Goal: Information Seeking & Learning: Learn about a topic

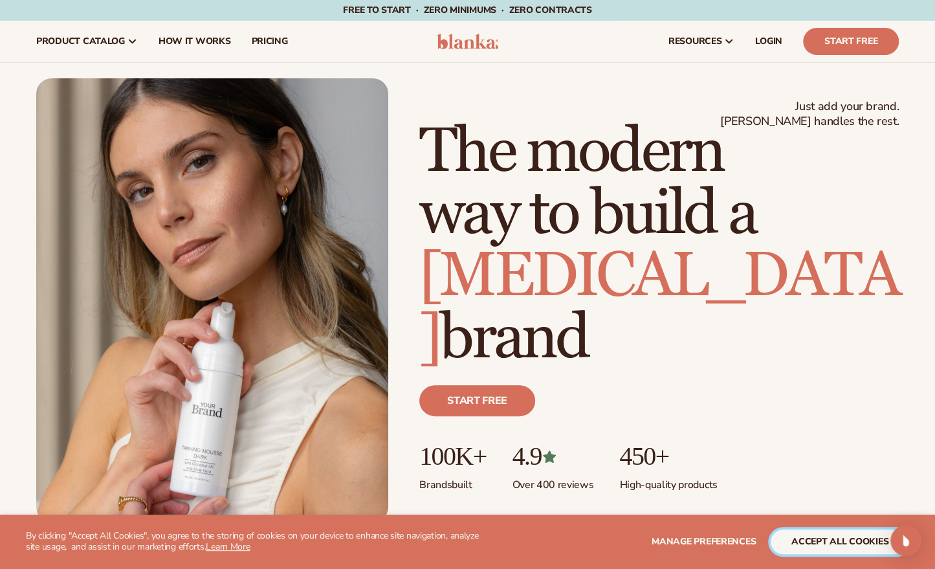
click at [882, 551] on button "accept all cookies" at bounding box center [839, 541] width 138 height 25
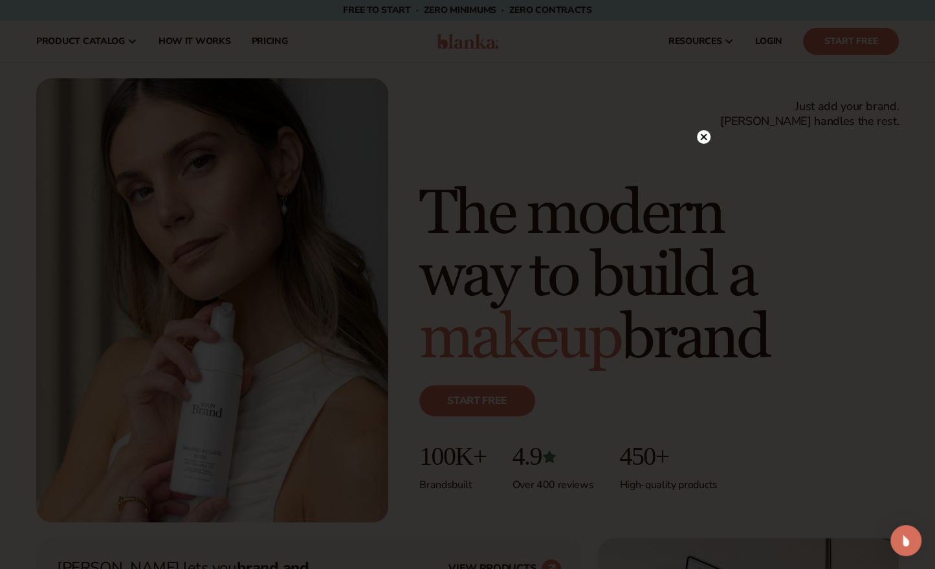
click at [702, 137] on icon at bounding box center [703, 137] width 6 height 6
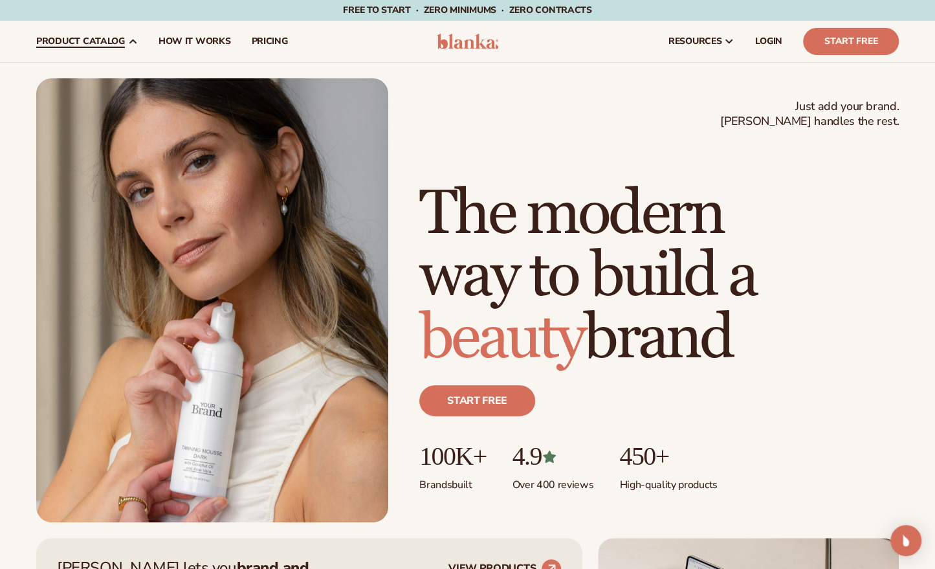
click at [62, 39] on span "product catalog" at bounding box center [80, 41] width 89 height 10
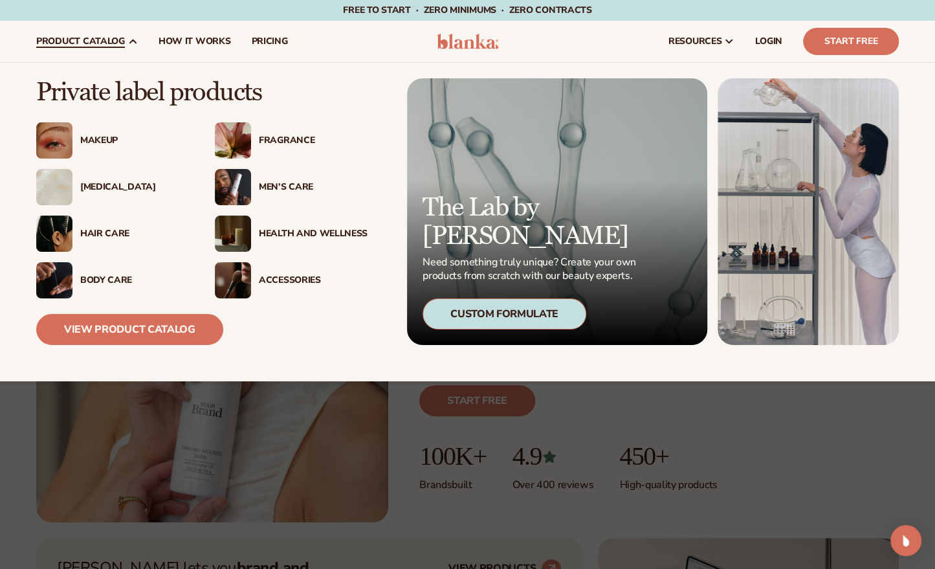
click at [288, 140] on div "Fragrance" at bounding box center [313, 140] width 109 height 11
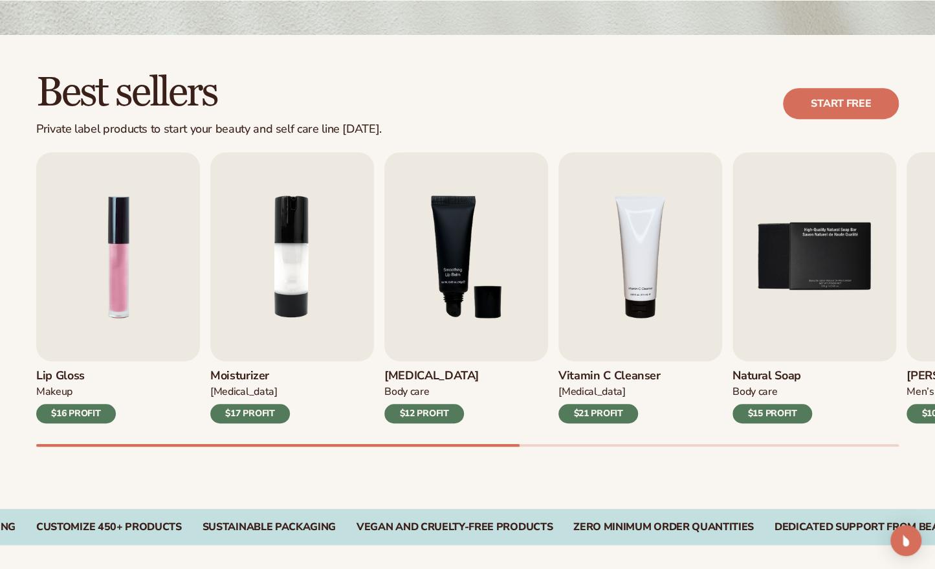
scroll to position [318, 0]
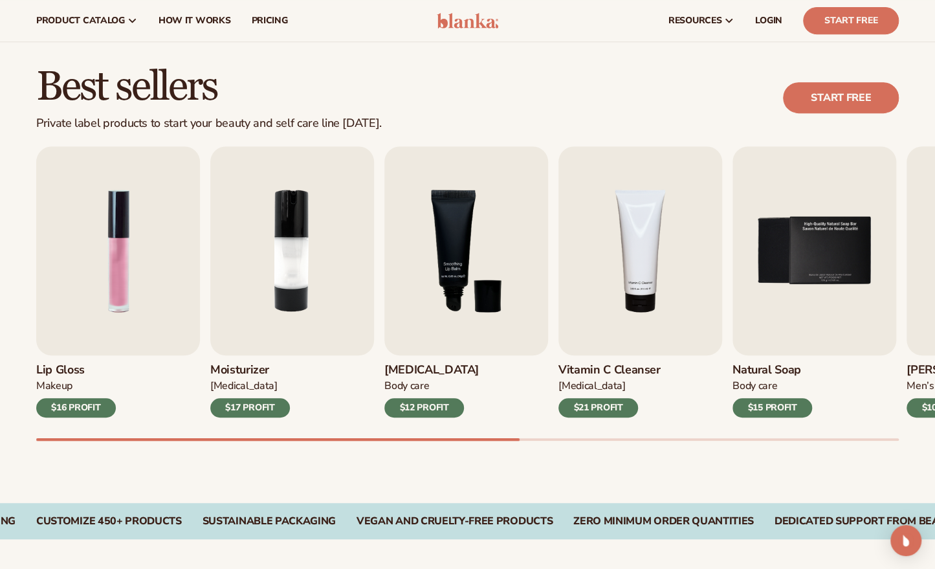
click at [97, 267] on img "1 / 9" at bounding box center [118, 250] width 164 height 209
click at [124, 292] on img "1 / 9" at bounding box center [118, 250] width 164 height 209
click at [119, 324] on img "1 / 9" at bounding box center [118, 250] width 164 height 209
click at [118, 343] on img "1 / 9" at bounding box center [118, 250] width 164 height 209
click at [123, 299] on img "1 / 9" at bounding box center [118, 250] width 164 height 209
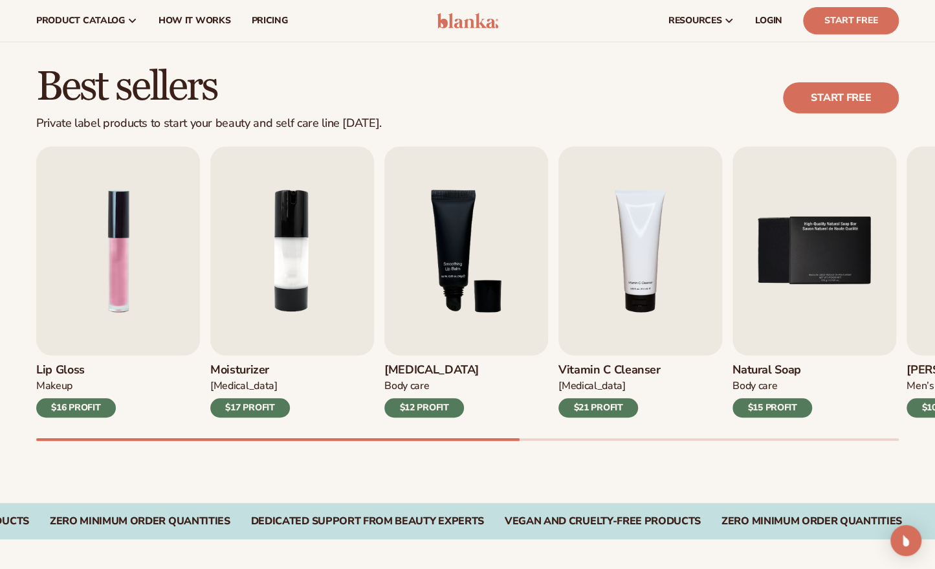
click at [115, 298] on img "1 / 9" at bounding box center [118, 250] width 164 height 209
click at [109, 295] on img "1 / 9" at bounding box center [118, 250] width 164 height 209
click at [112, 290] on img "1 / 9" at bounding box center [118, 250] width 164 height 209
click at [114, 290] on img "1 / 9" at bounding box center [118, 250] width 164 height 209
click at [120, 272] on img "1 / 9" at bounding box center [118, 250] width 164 height 209
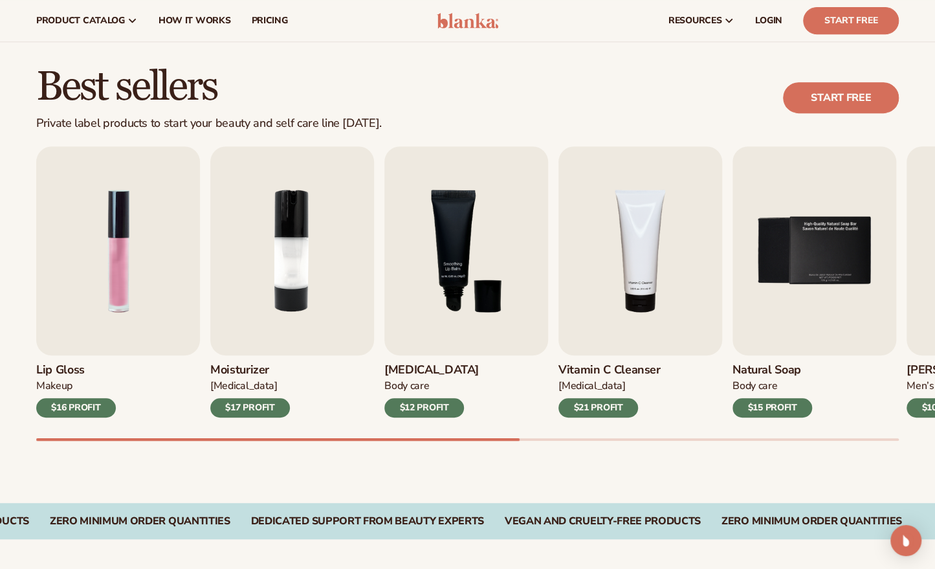
click at [123, 265] on img "1 / 9" at bounding box center [118, 250] width 164 height 209
click at [114, 258] on img "1 / 9" at bounding box center [118, 250] width 164 height 209
click at [114, 256] on img "1 / 9" at bounding box center [118, 250] width 164 height 209
click at [117, 257] on img "1 / 9" at bounding box center [118, 250] width 164 height 209
click at [116, 256] on img "1 / 9" at bounding box center [118, 250] width 164 height 209
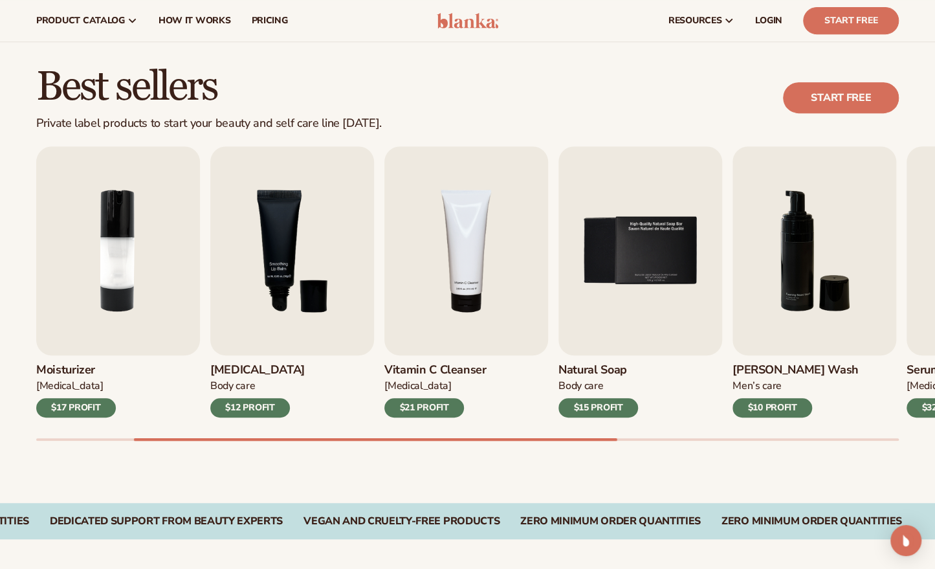
click at [758, 408] on div "$10 PROFIT" at bounding box center [772, 407] width 80 height 19
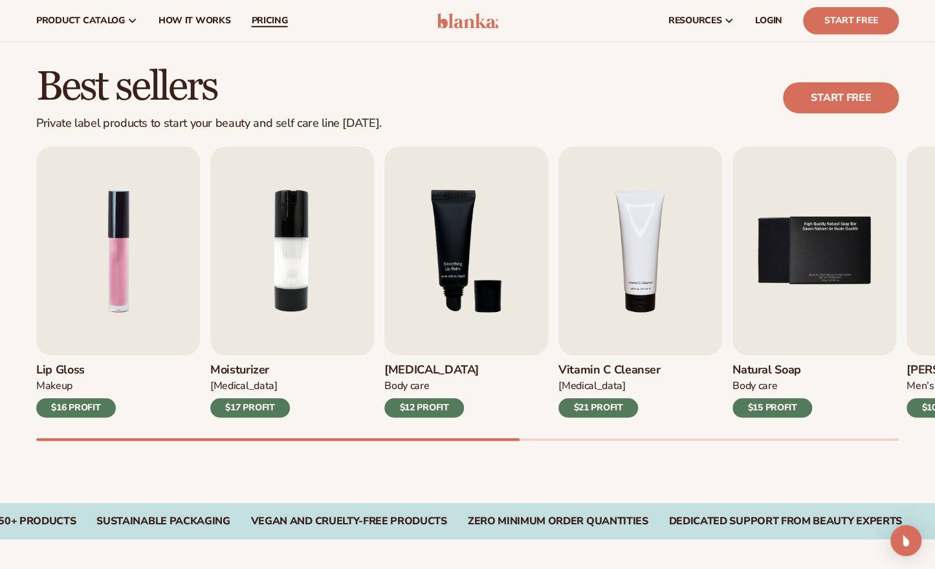
click at [263, 20] on span "pricing" at bounding box center [269, 21] width 36 height 10
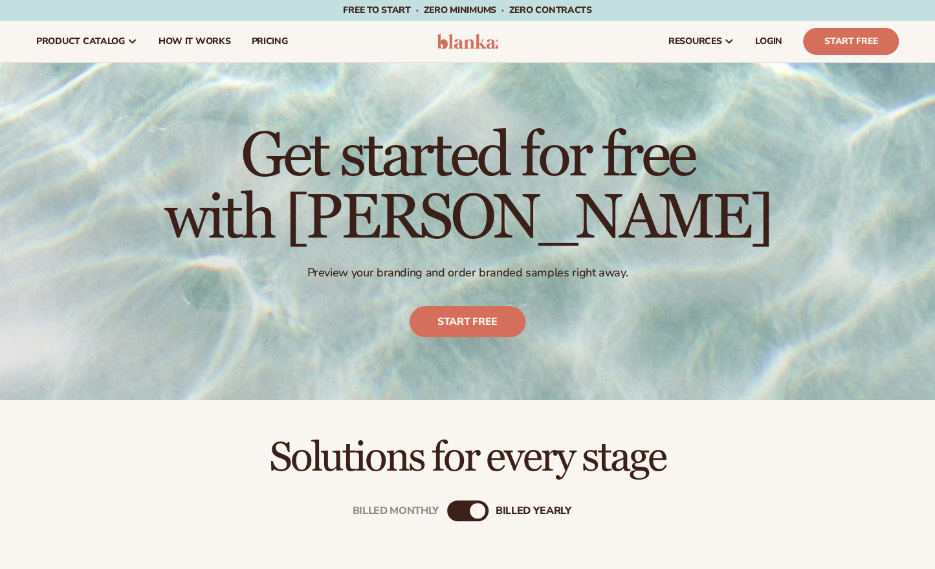
click at [263, 21] on link "pricing" at bounding box center [269, 41] width 57 height 41
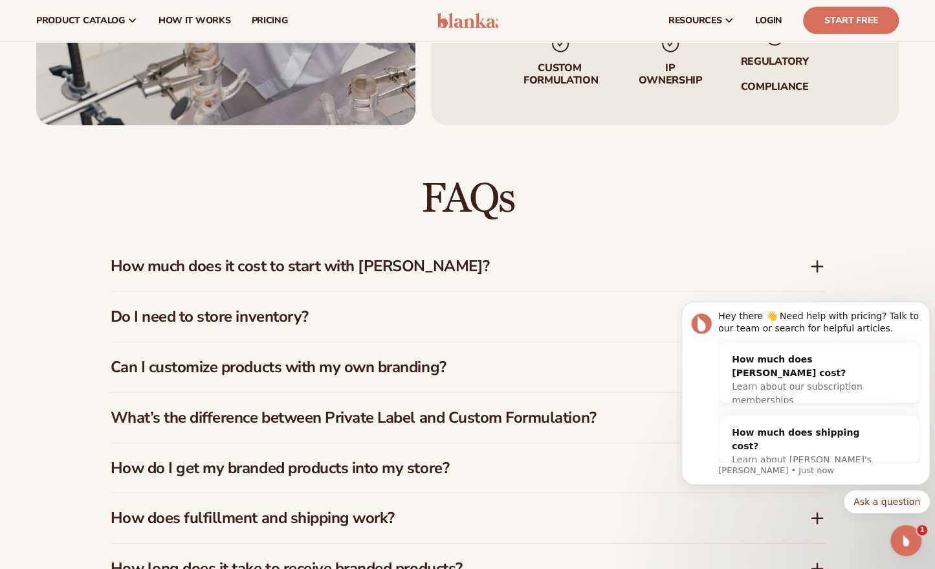
scroll to position [1703, 0]
click at [784, 357] on div "How much does Blanka cost?" at bounding box center [806, 366] width 149 height 27
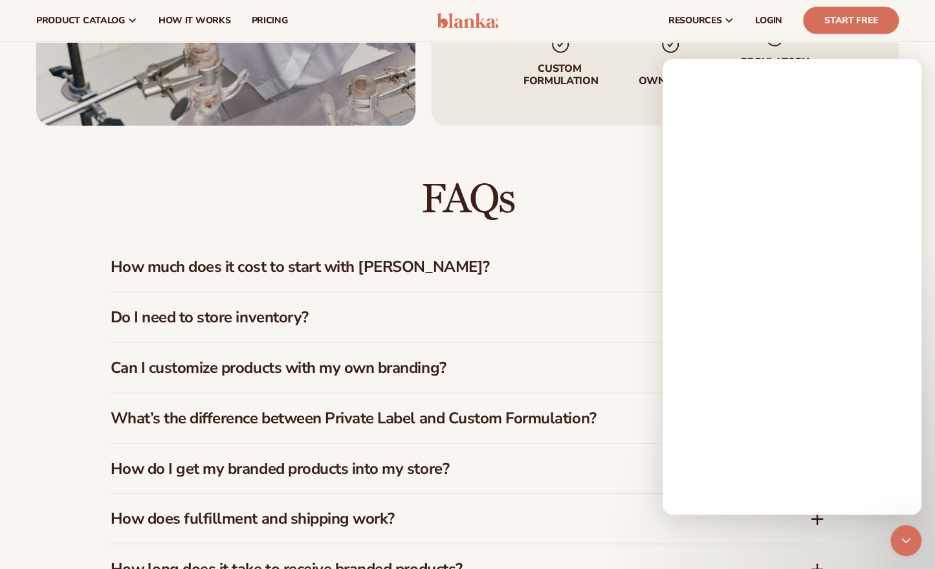
scroll to position [0, 0]
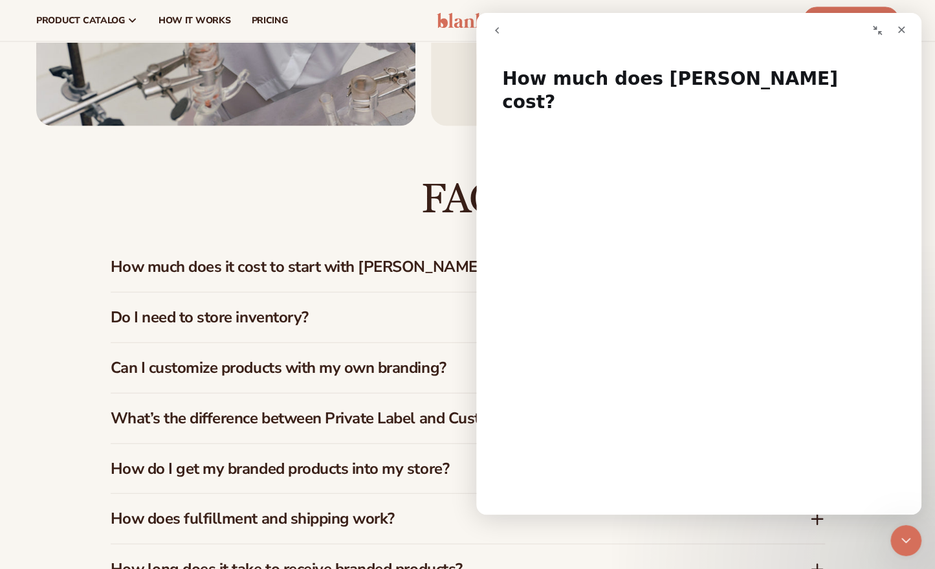
click at [377, 420] on div "What’s the difference between Private Label and Custom Formulation?" at bounding box center [468, 418] width 714 height 50
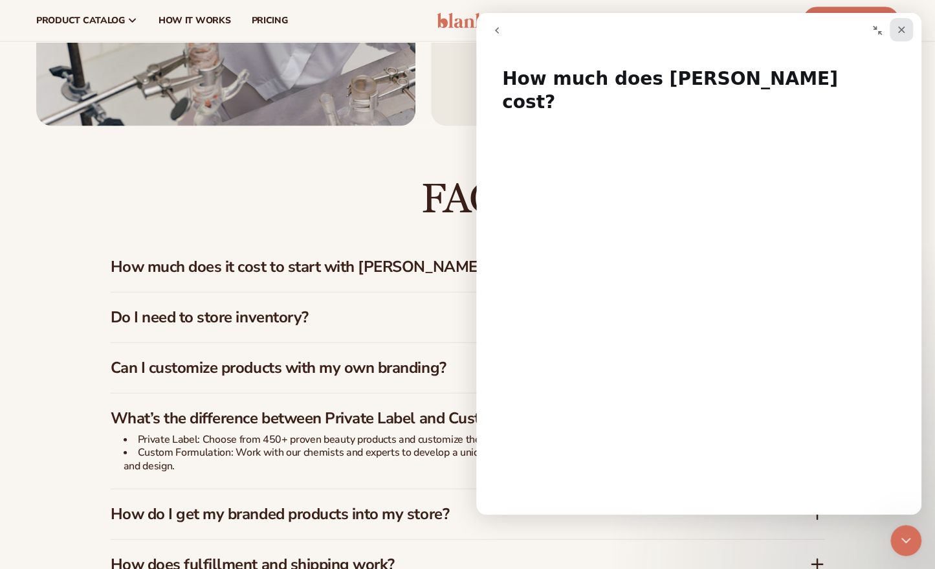
click at [900, 32] on icon "Close" at bounding box center [901, 30] width 10 height 10
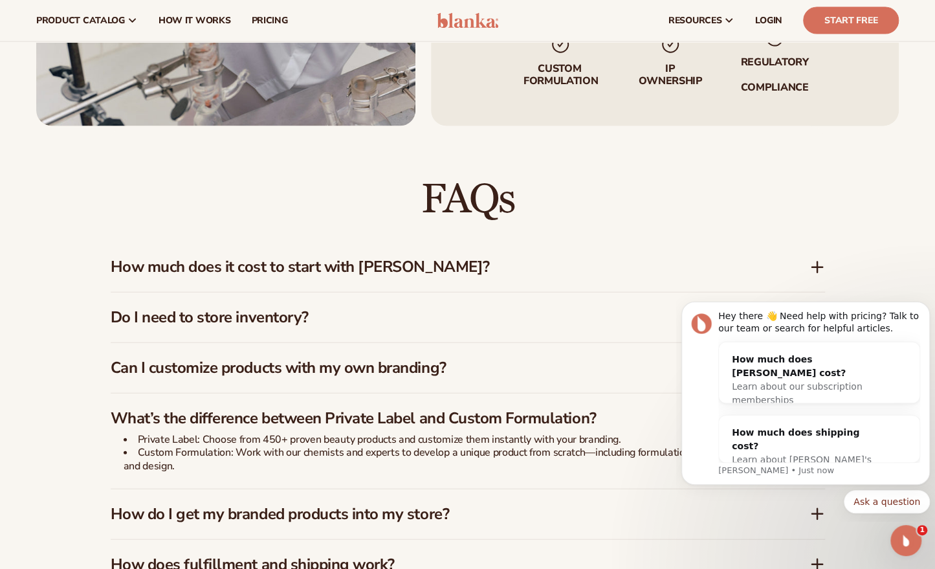
click at [541, 505] on h3 "How do I get my branded products into my store?" at bounding box center [441, 514] width 660 height 19
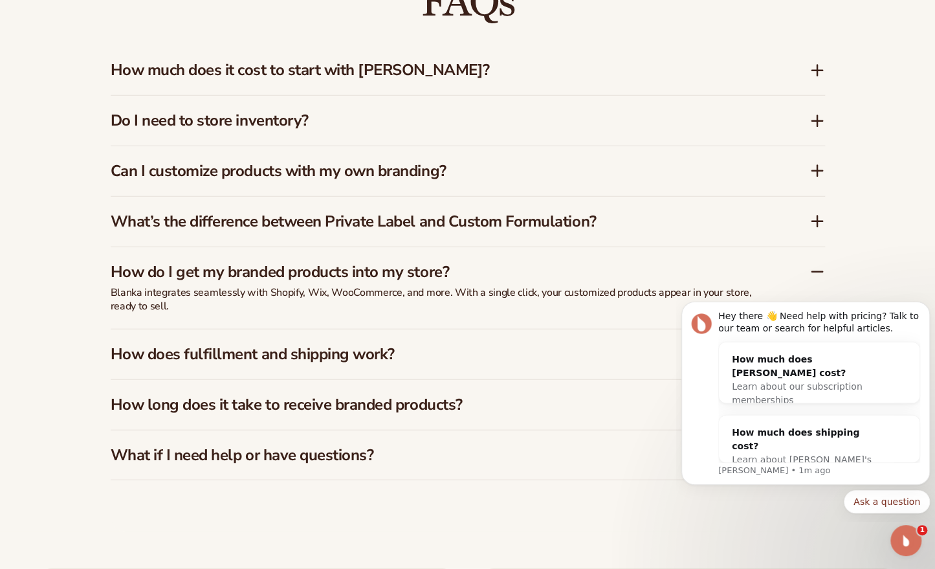
scroll to position [1903, 0]
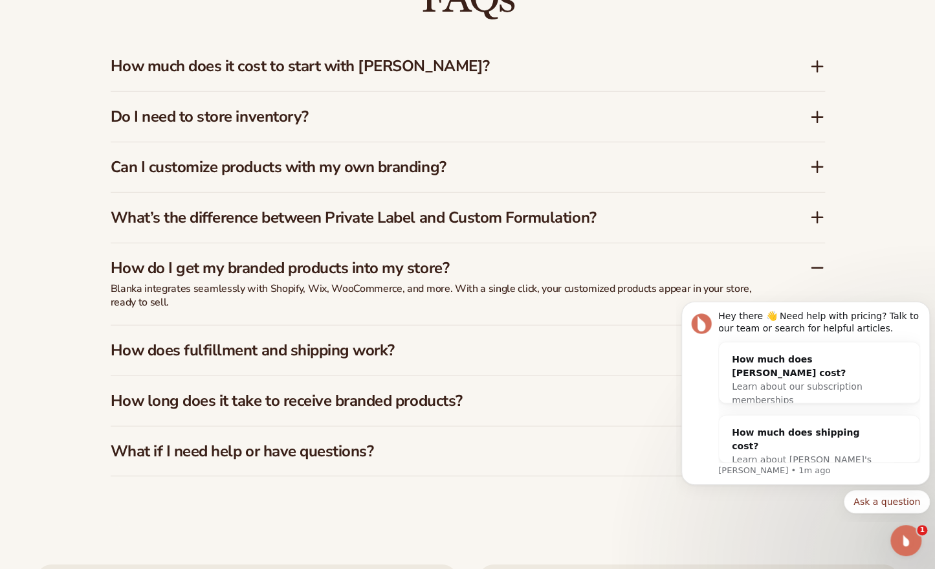
click at [811, 210] on icon at bounding box center [817, 218] width 16 height 16
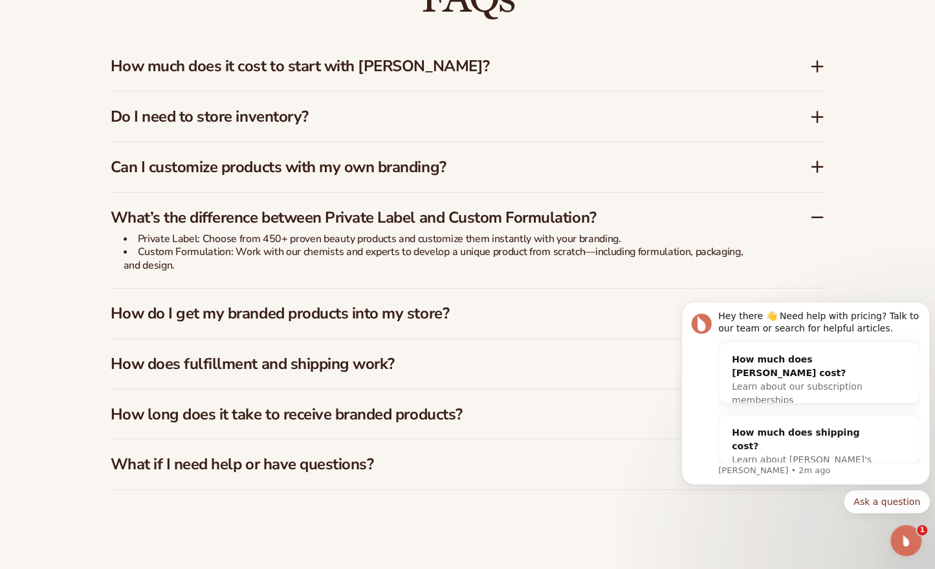
click at [812, 167] on icon at bounding box center [817, 167] width 10 height 0
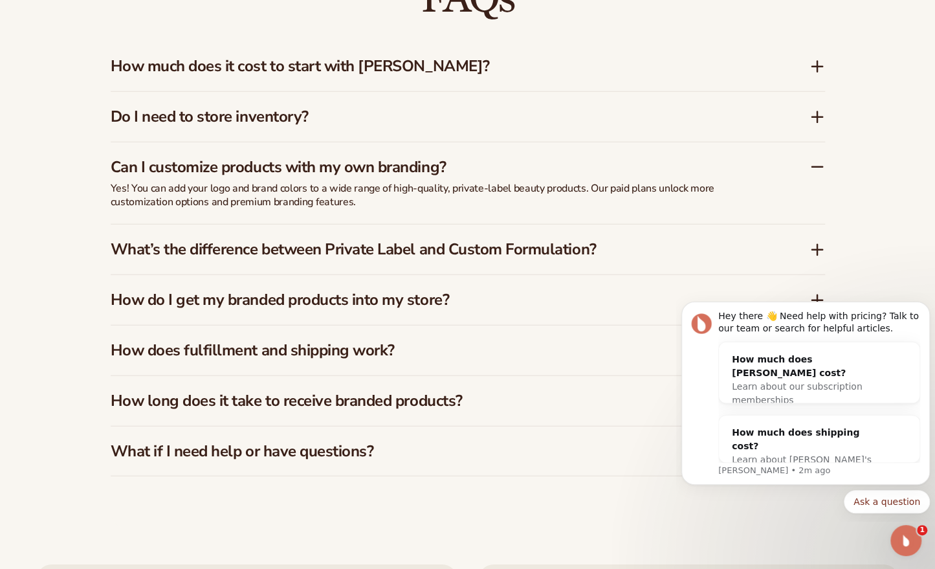
click at [821, 98] on div "Do I need to store inventory?" at bounding box center [468, 117] width 714 height 50
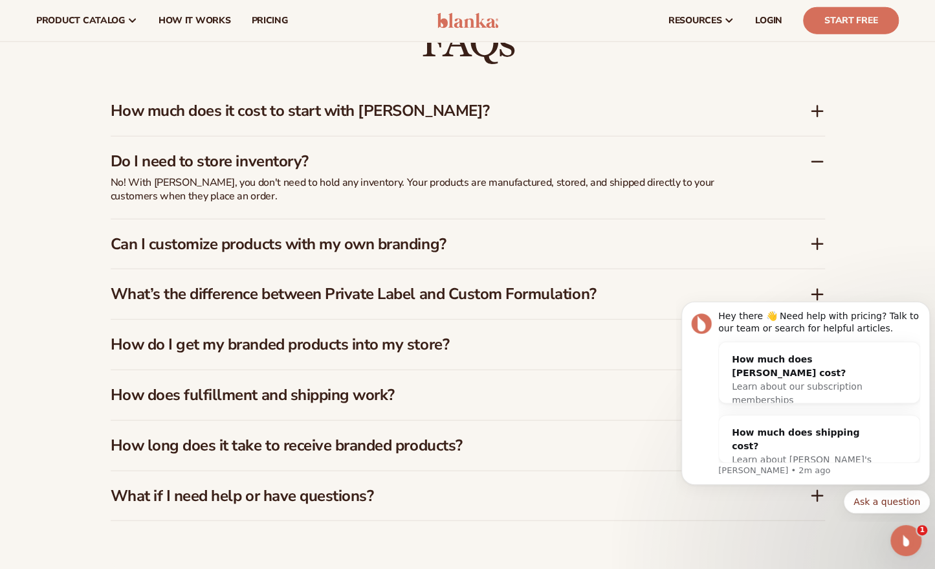
scroll to position [1856, 0]
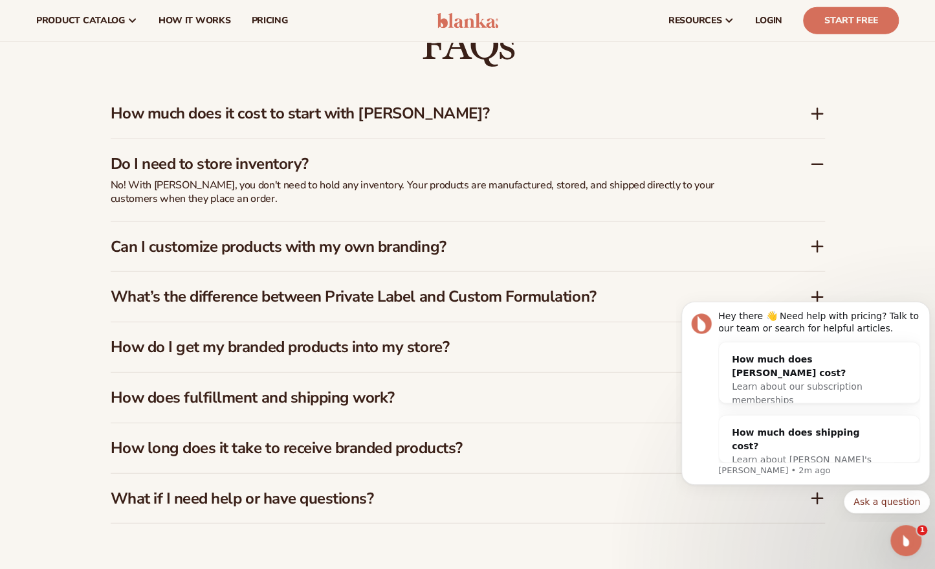
click at [122, 105] on h3 "How much does it cost to start with Blanka?" at bounding box center [441, 113] width 660 height 19
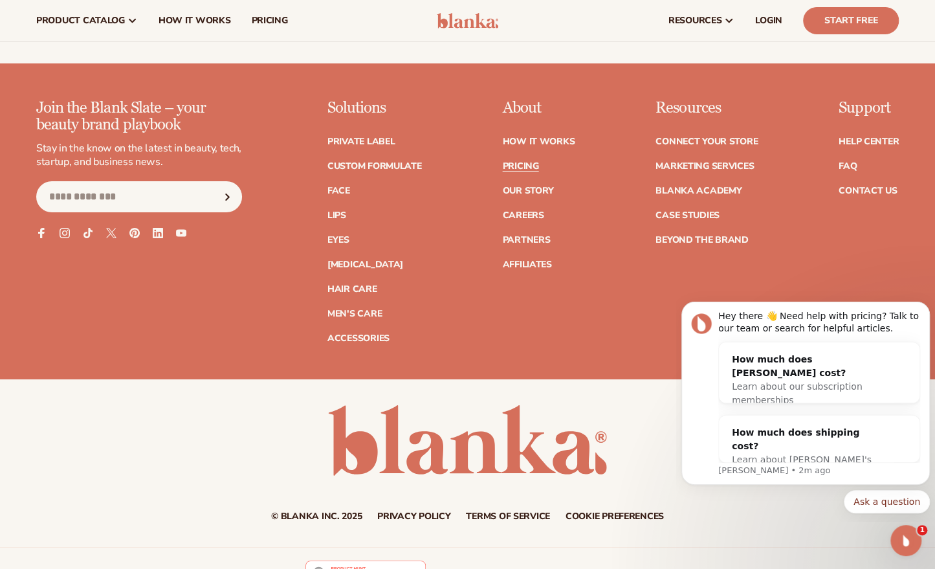
scroll to position [2683, 0]
click at [688, 137] on link "Connect your store" at bounding box center [706, 141] width 102 height 9
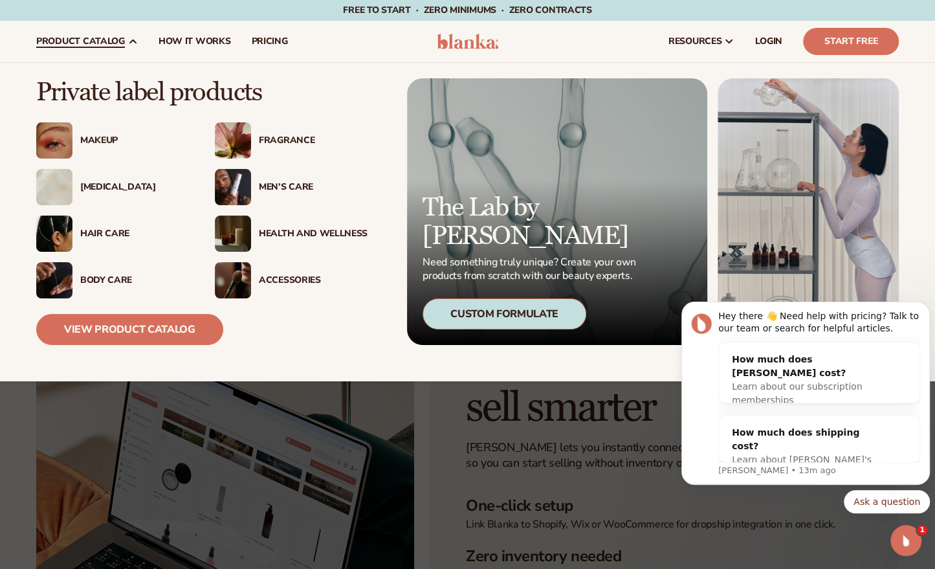
click at [105, 135] on div "Makeup" at bounding box center [134, 140] width 109 height 11
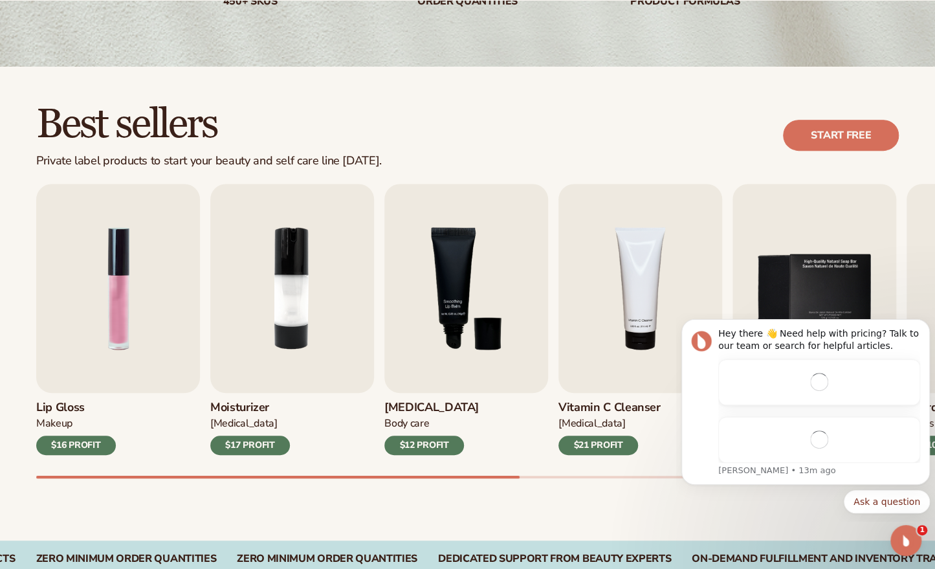
scroll to position [340, 0]
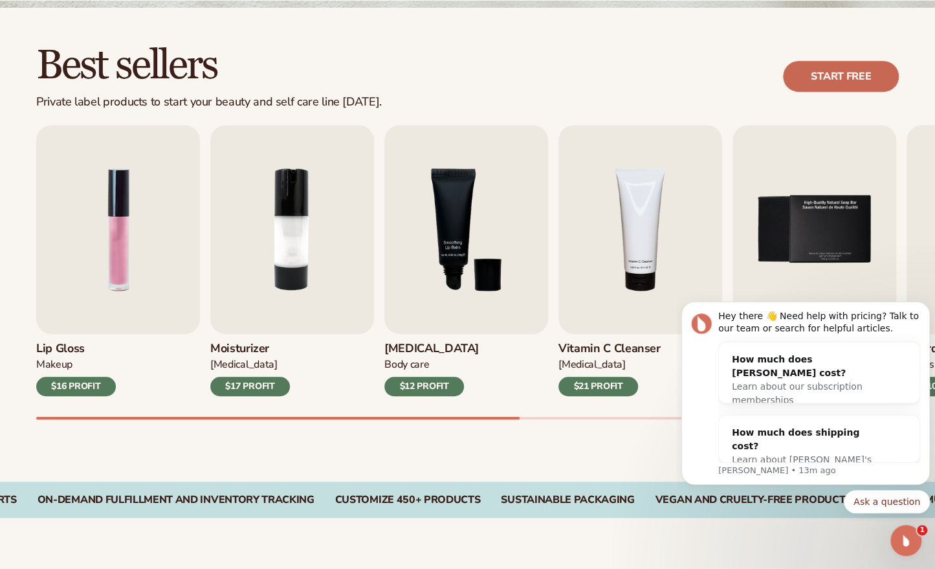
click at [858, 69] on link "Start free" at bounding box center [841, 76] width 116 height 31
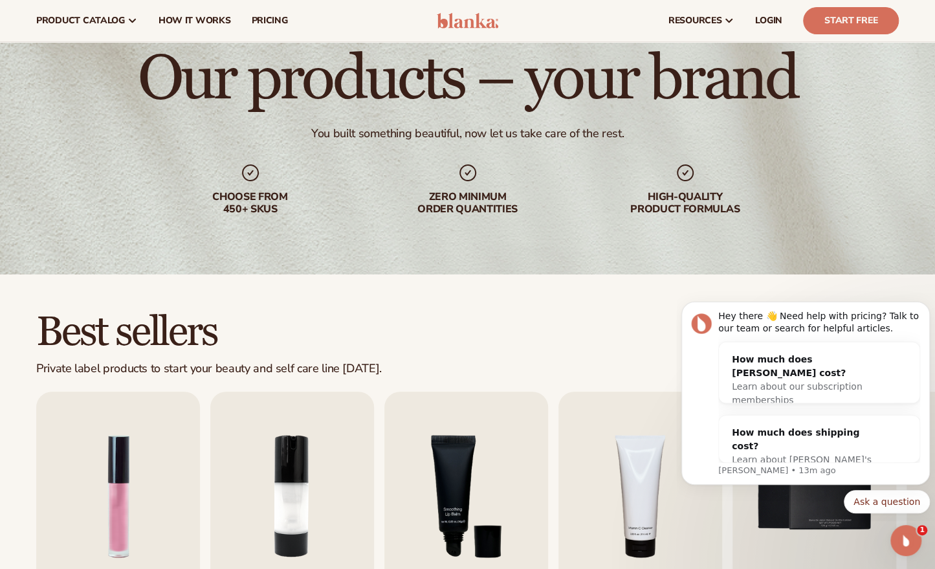
scroll to position [0, 0]
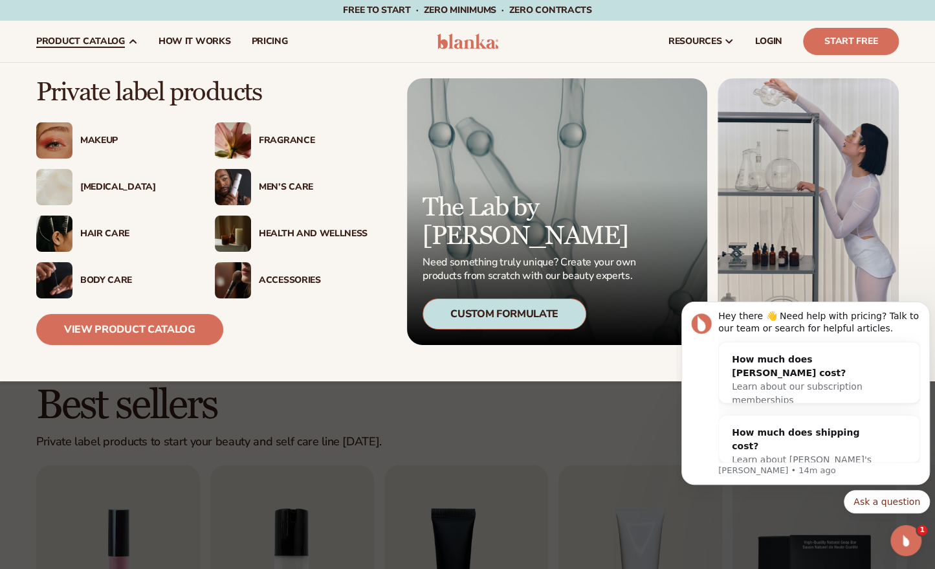
click at [100, 142] on div "Makeup" at bounding box center [134, 140] width 109 height 11
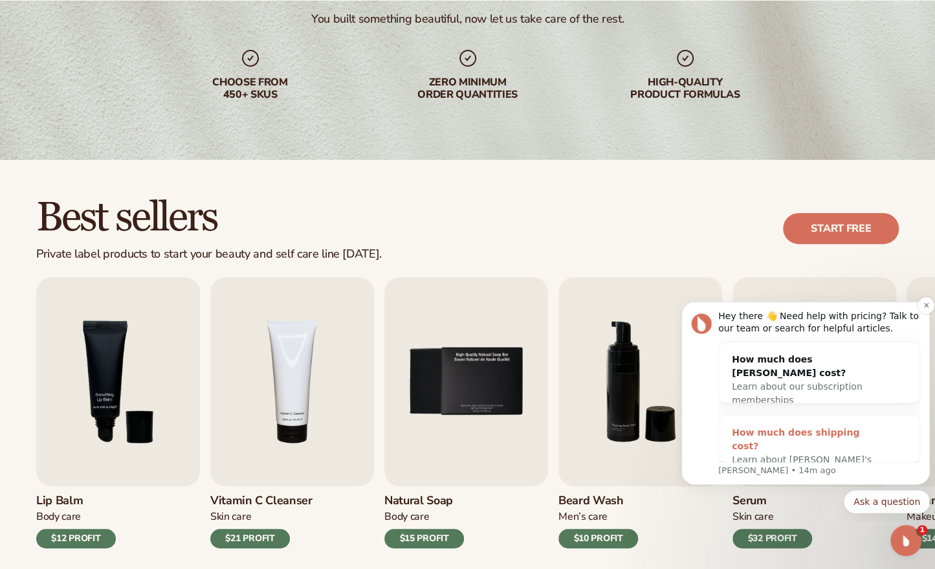
click at [761, 454] on span "Learn about [PERSON_NAME]'s shipping costs" at bounding box center [802, 466] width 140 height 24
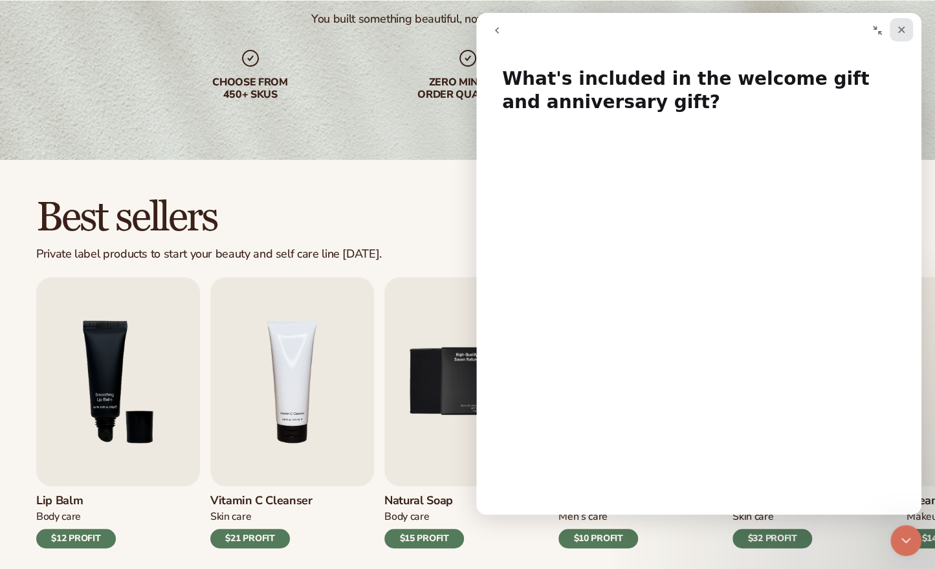
click at [901, 30] on icon "Close" at bounding box center [901, 30] width 7 height 7
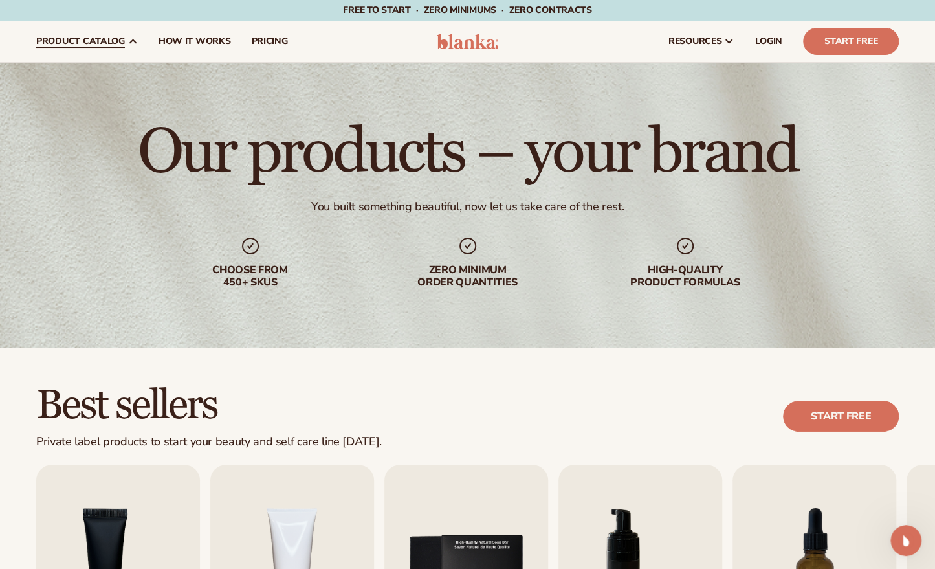
click at [81, 41] on span "product catalog" at bounding box center [80, 41] width 89 height 10
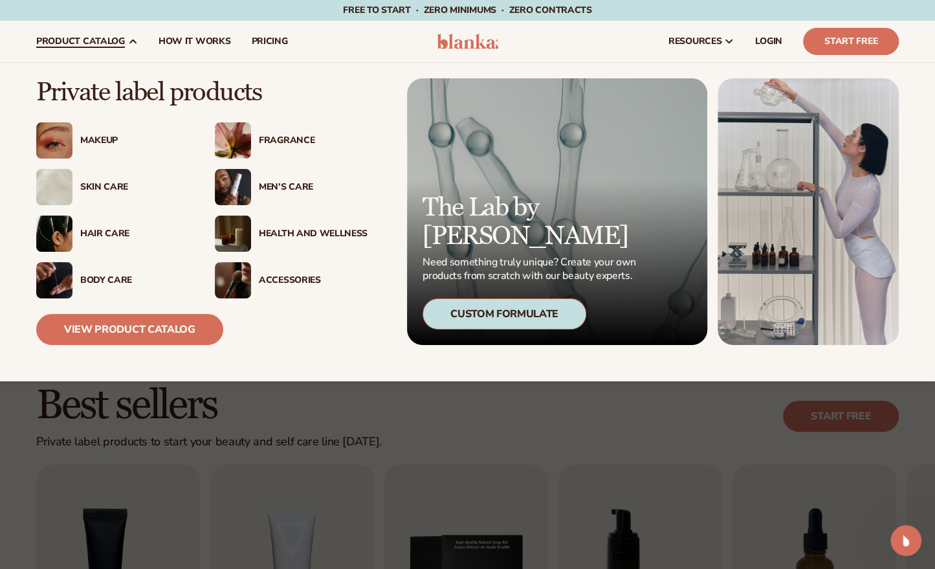
click at [96, 145] on div "Makeup" at bounding box center [134, 140] width 109 height 11
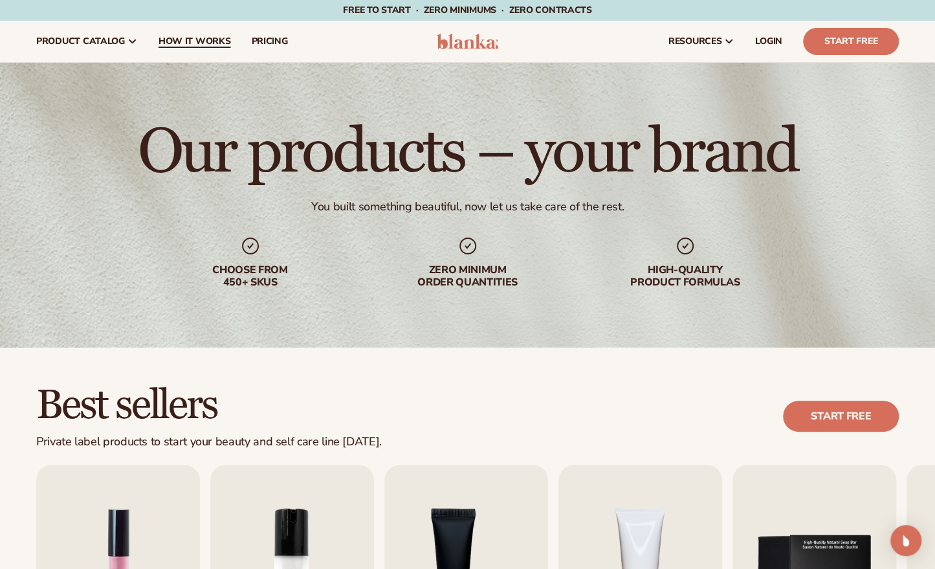
click at [203, 46] on span "How It Works" at bounding box center [194, 41] width 72 height 10
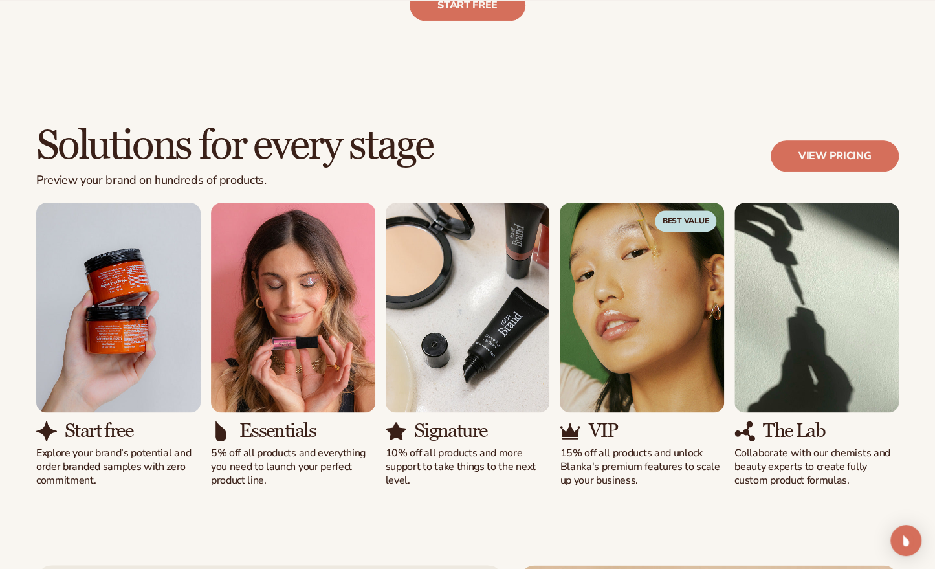
scroll to position [685, 0]
click at [103, 331] on img "1 / 5" at bounding box center [118, 307] width 164 height 210
click at [89, 287] on img "1 / 5" at bounding box center [118, 307] width 164 height 210
click at [120, 338] on img "1 / 5" at bounding box center [118, 307] width 164 height 210
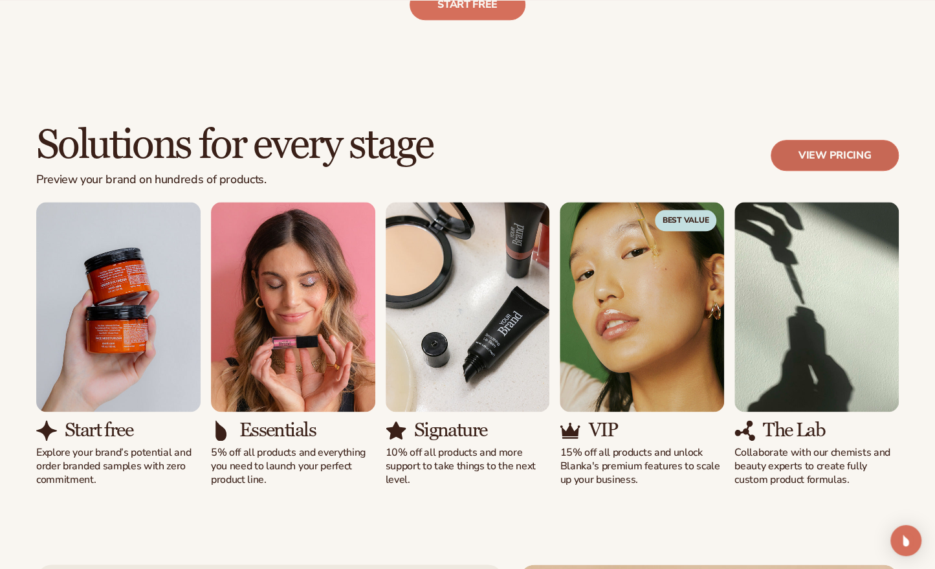
click at [847, 150] on link "View pricing" at bounding box center [834, 155] width 128 height 31
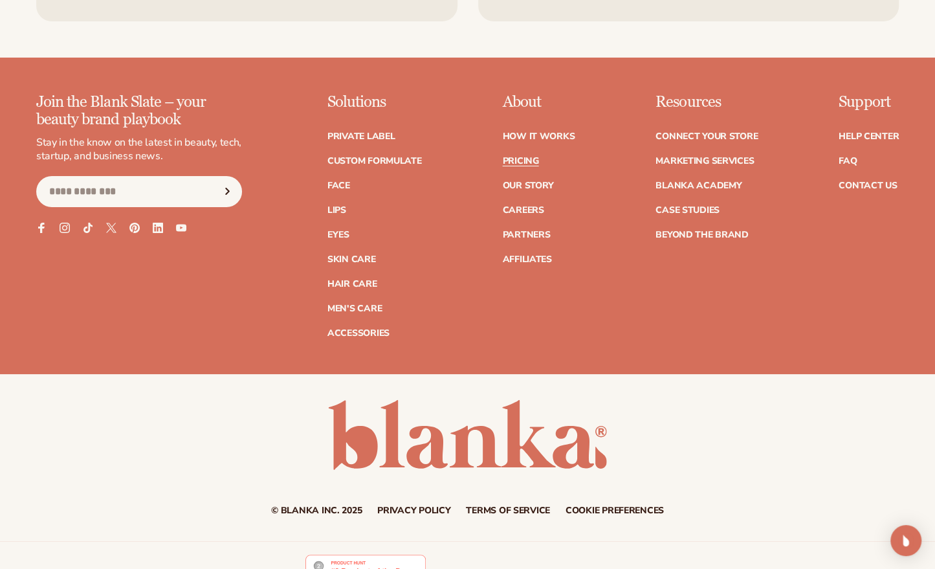
scroll to position [2618, 0]
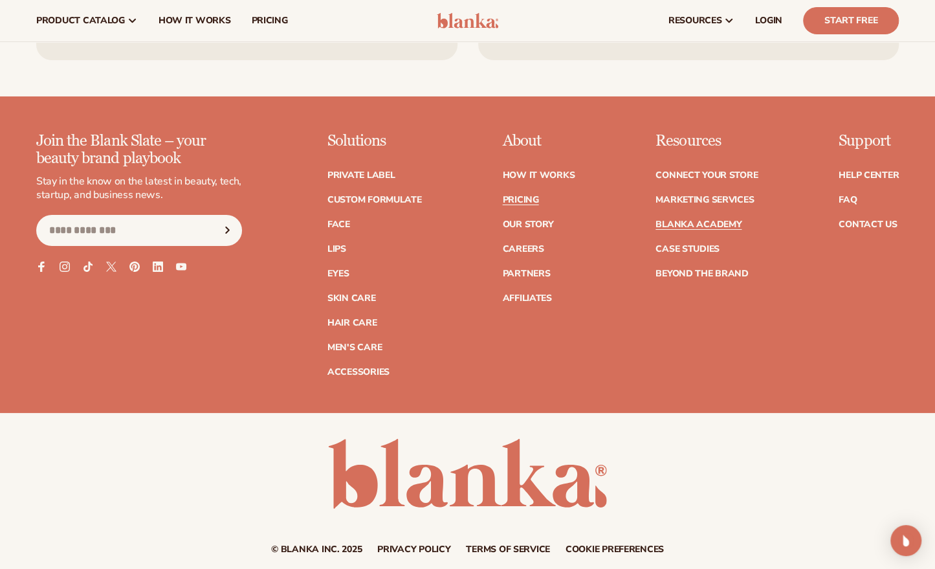
click at [710, 220] on link "Blanka Academy" at bounding box center [698, 224] width 86 height 9
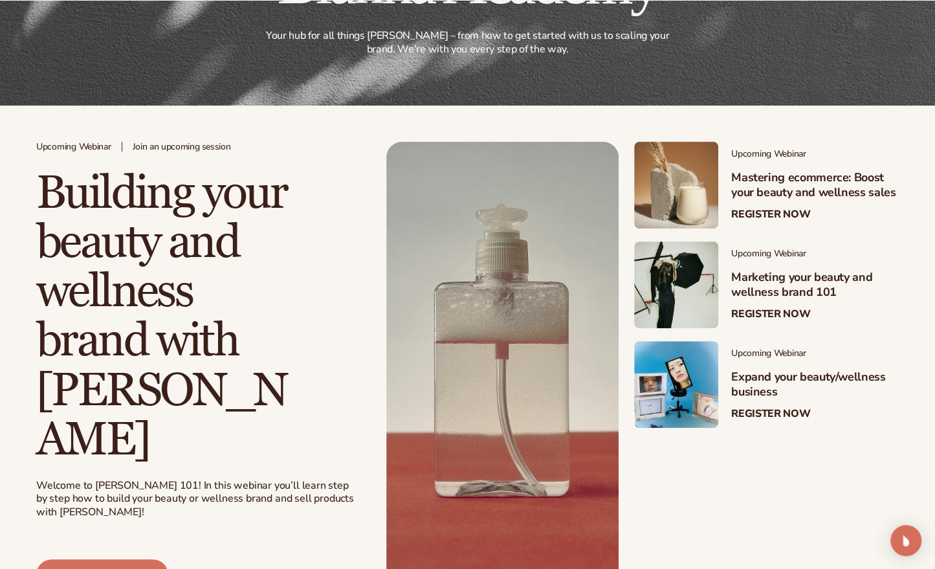
scroll to position [160, 0]
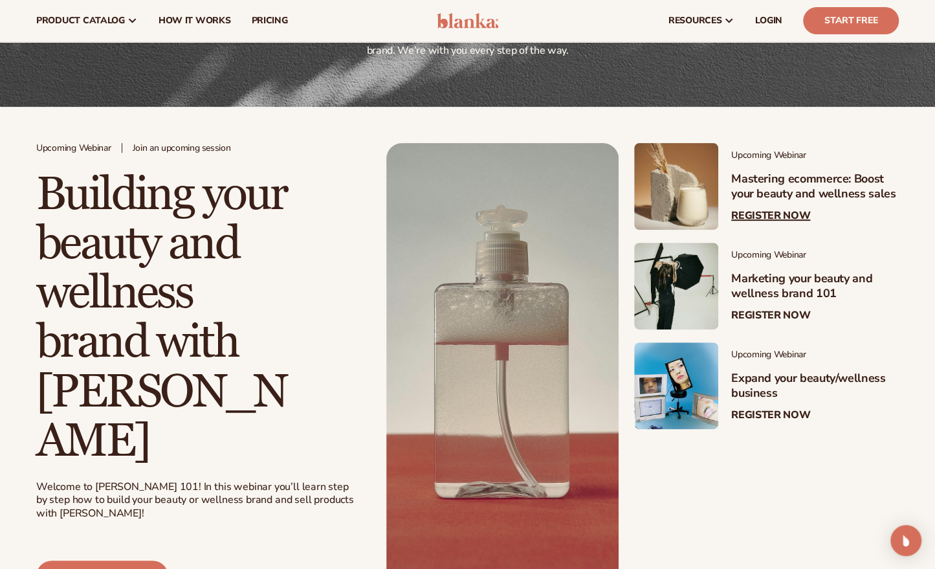
click at [771, 213] on link "Register Now" at bounding box center [770, 216] width 79 height 12
